Goal: Task Accomplishment & Management: Manage account settings

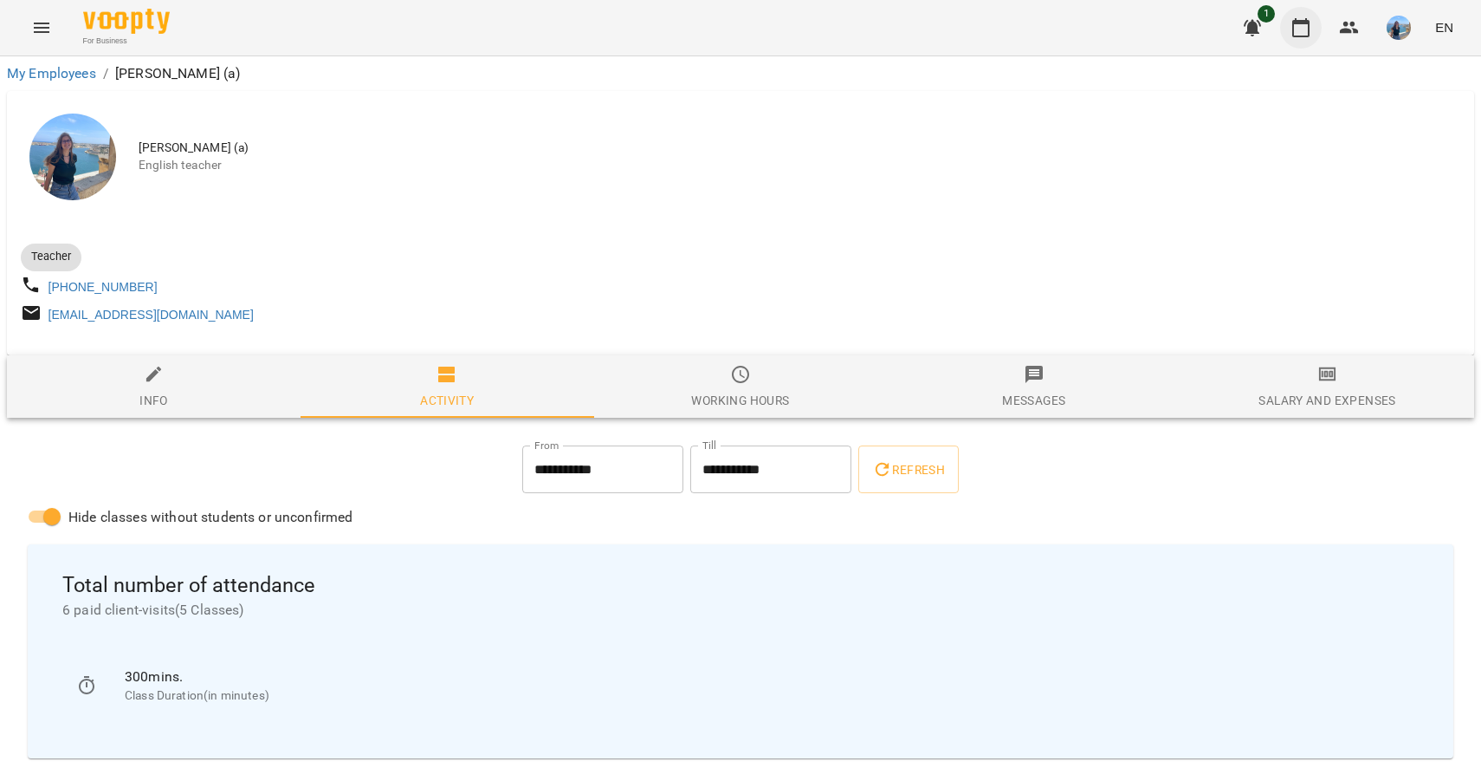
click at [1306, 27] on icon "button" at bounding box center [1301, 27] width 21 height 21
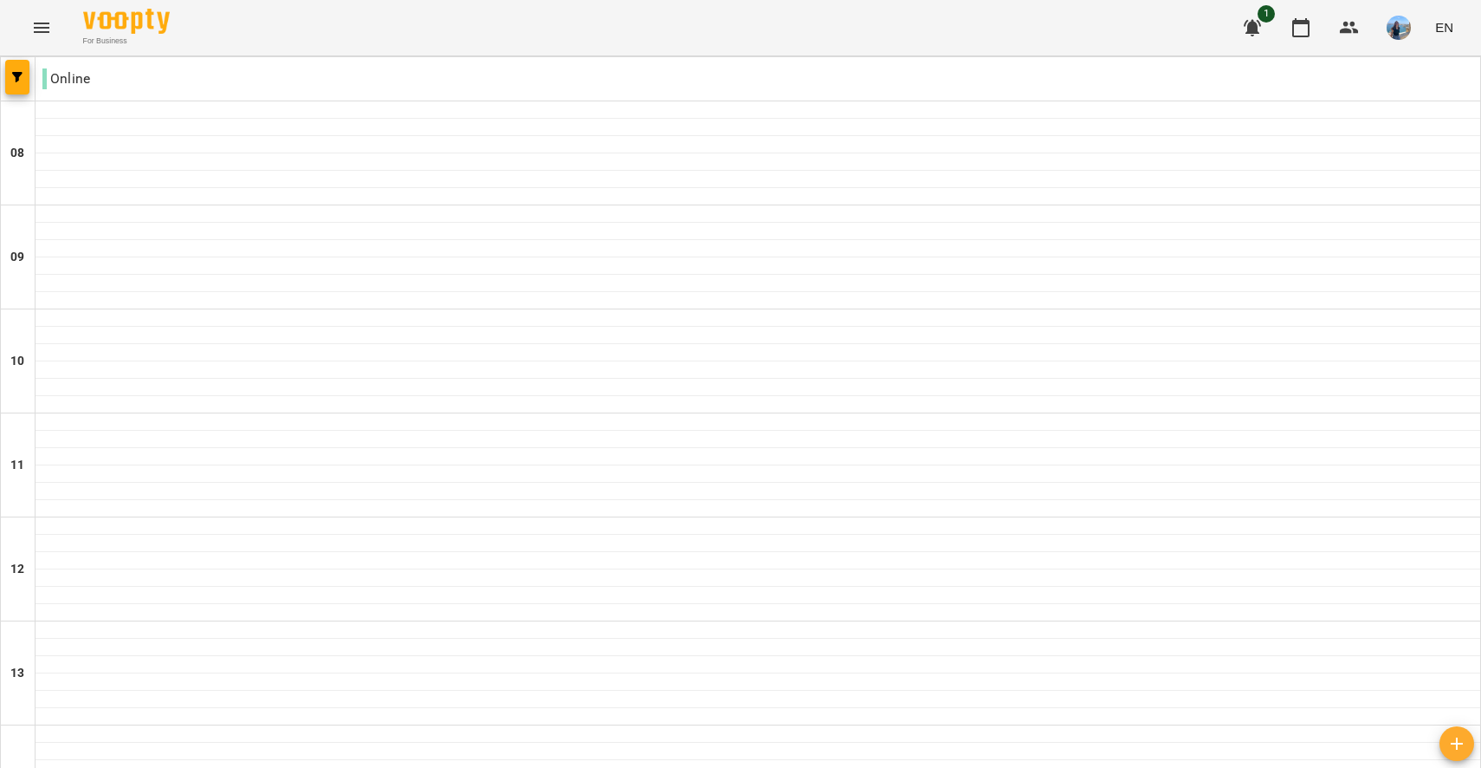
scroll to position [542, 0]
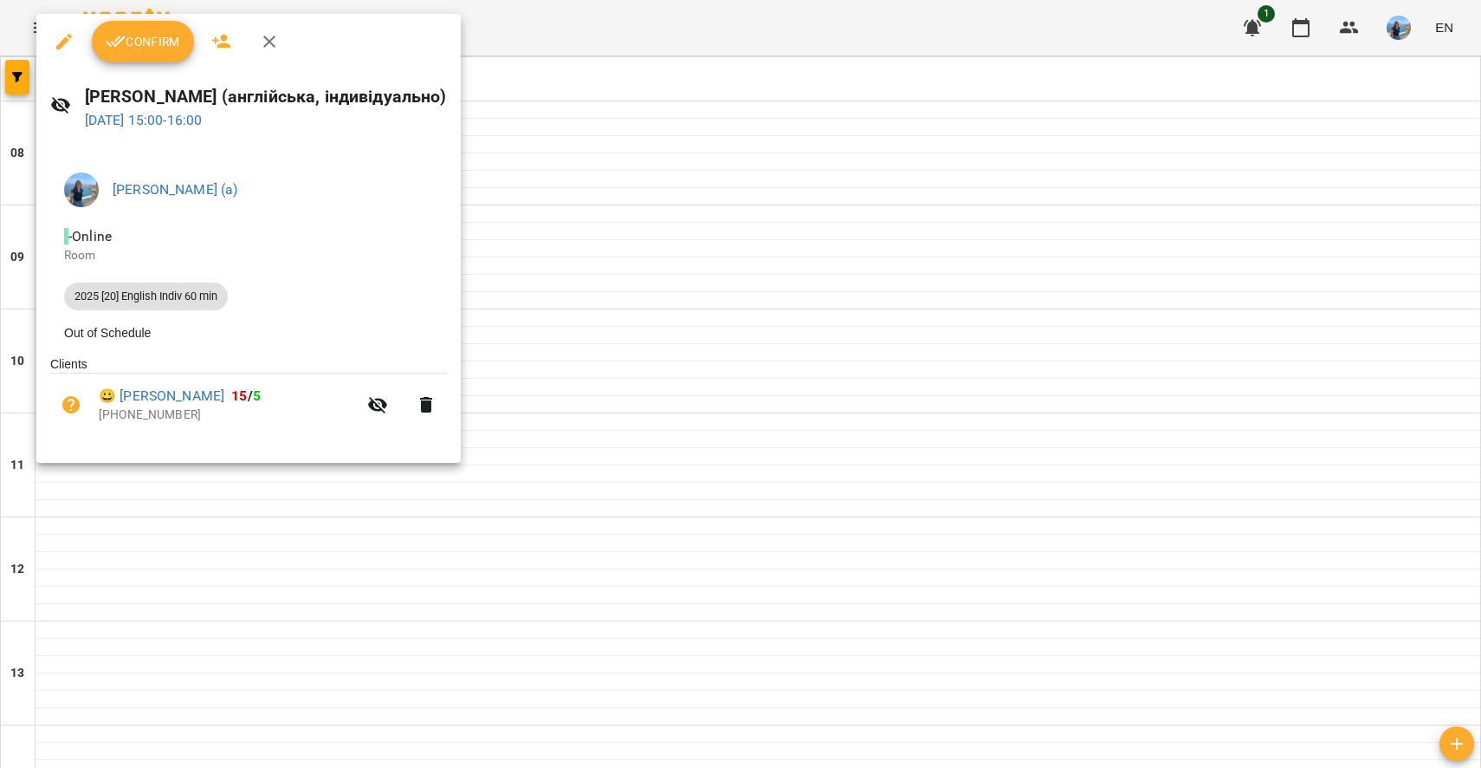
click at [334, 525] on div at bounding box center [740, 384] width 1481 height 768
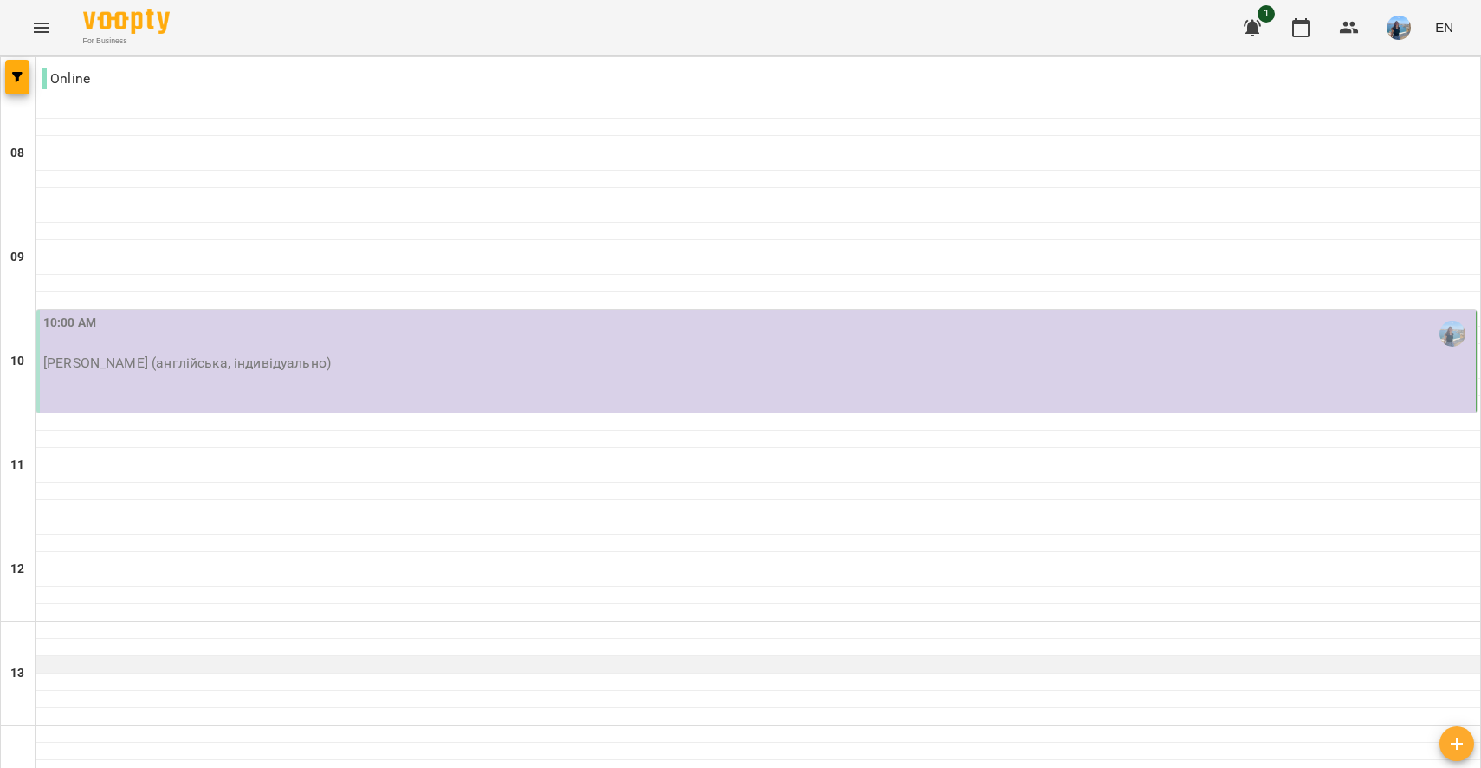
scroll to position [35, 0]
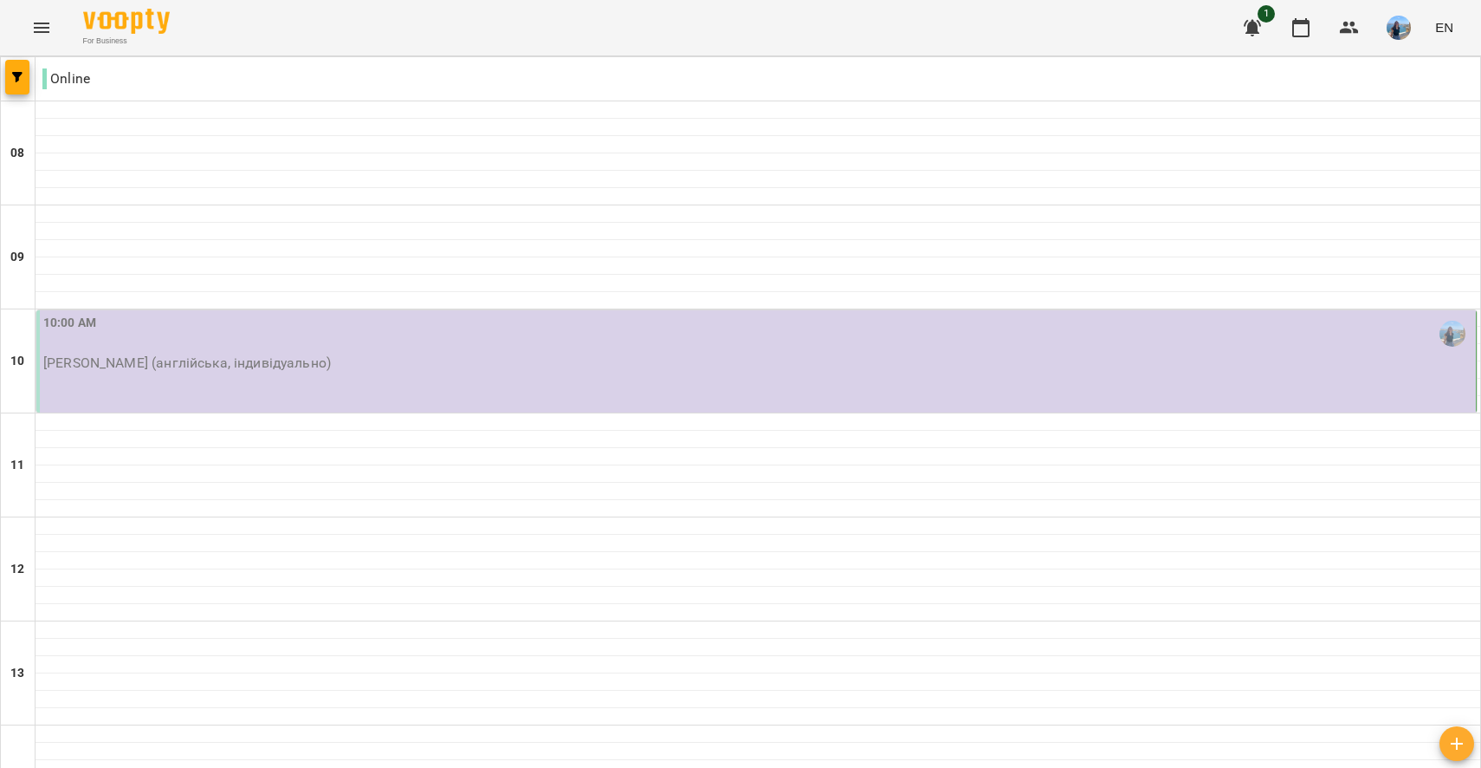
click at [580, 370] on div "10:00 AM [PERSON_NAME] (англійська, індивідуально)" at bounding box center [756, 361] width 1441 height 102
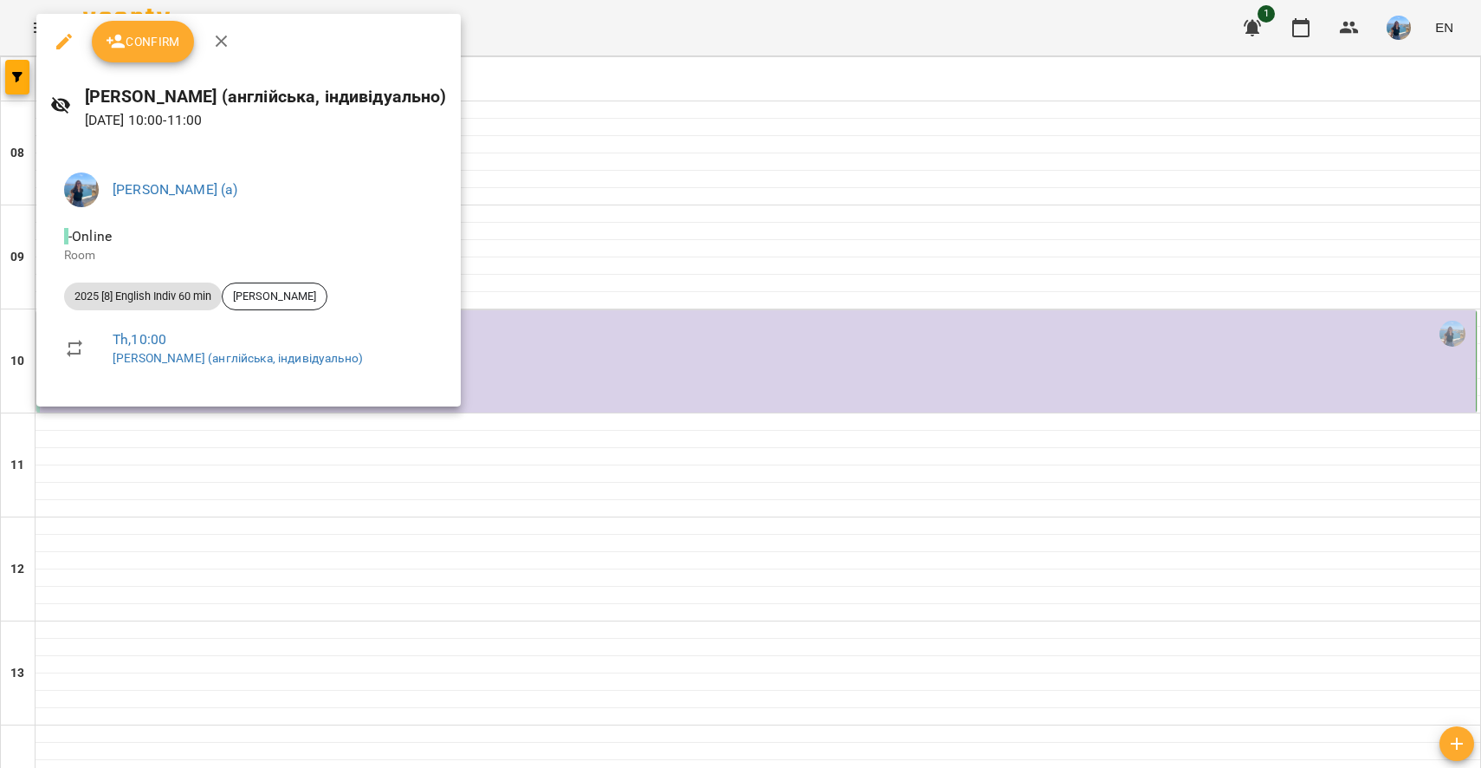
click at [588, 422] on div at bounding box center [740, 384] width 1481 height 768
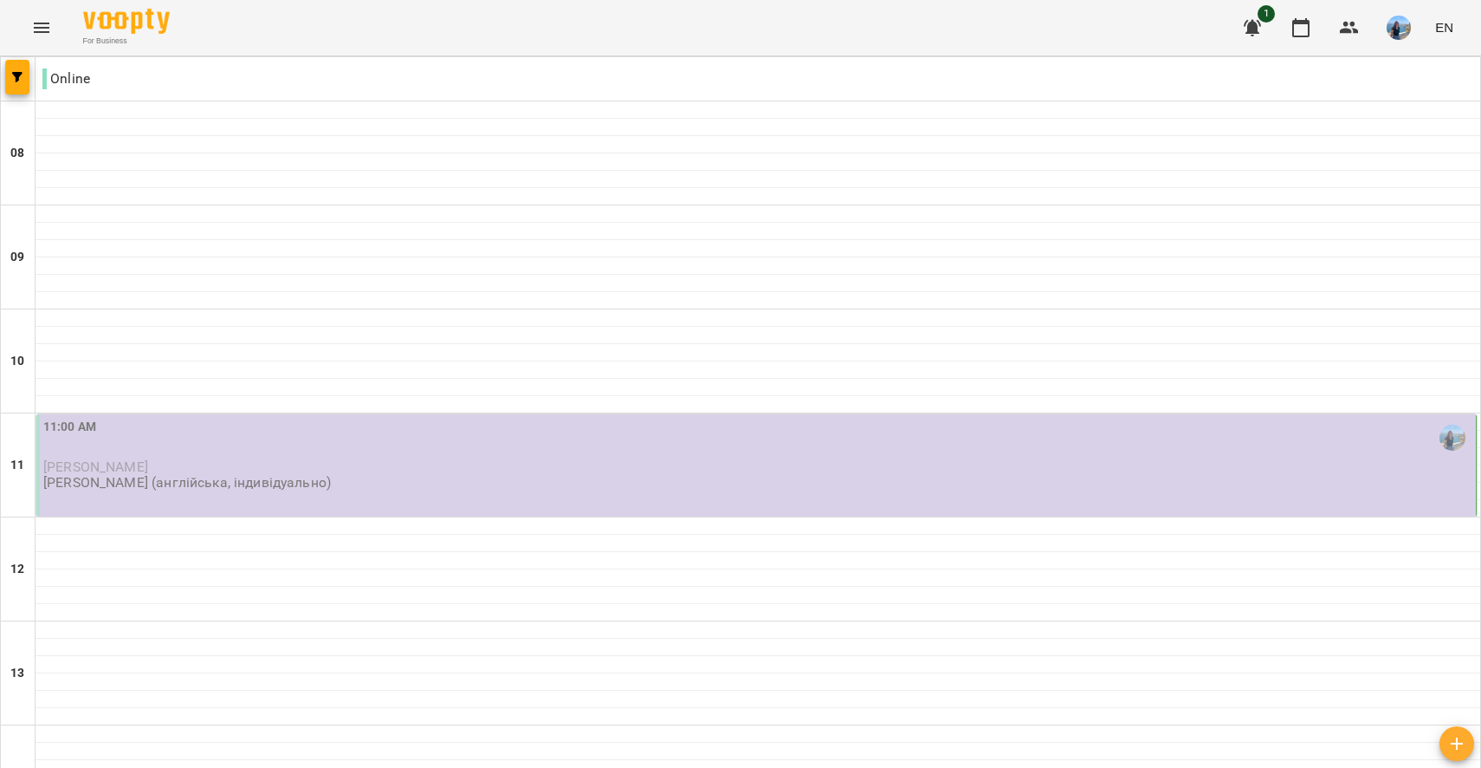
scroll to position [0, 0]
click at [1400, 42] on button "button" at bounding box center [1399, 27] width 45 height 45
click at [1293, 67] on span "[PERSON_NAME] (а)" at bounding box center [1234, 65] width 117 height 21
